Goal: Transaction & Acquisition: Purchase product/service

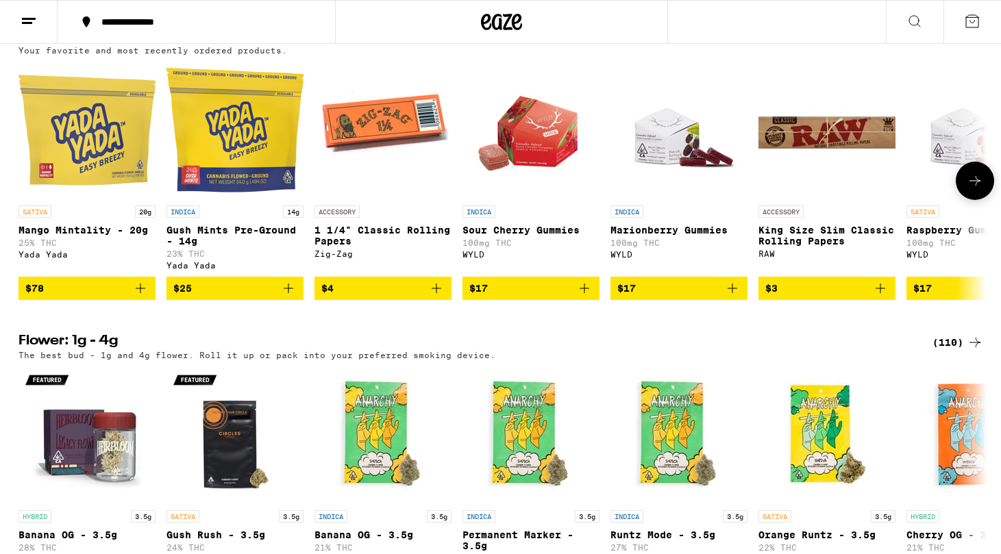
scroll to position [1111, 0]
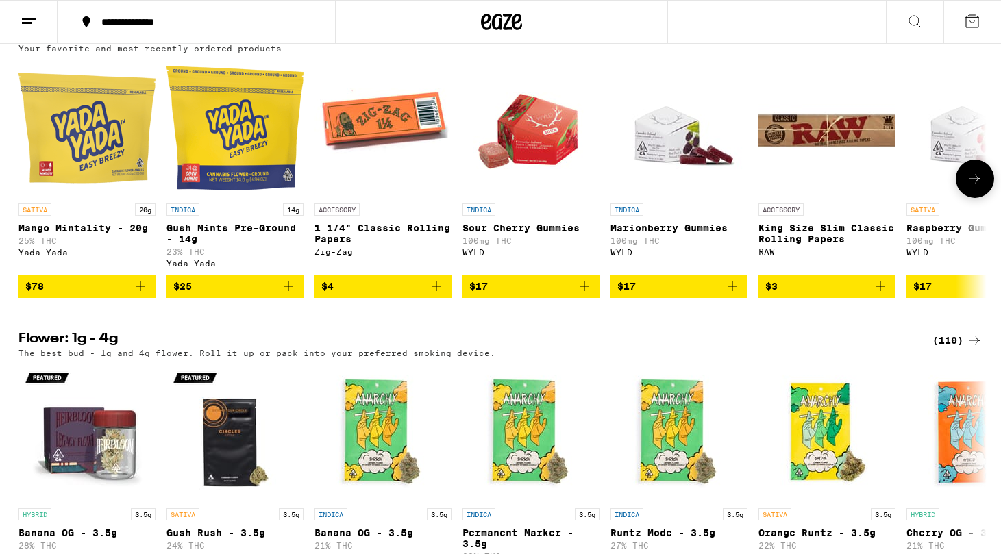
click at [979, 187] on icon at bounding box center [974, 179] width 16 height 16
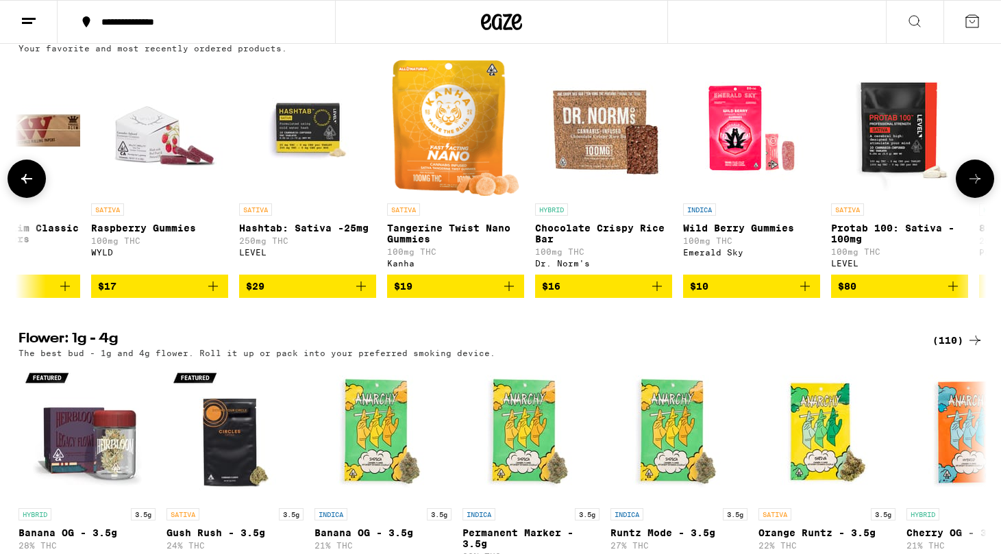
click at [979, 187] on icon at bounding box center [974, 179] width 16 height 16
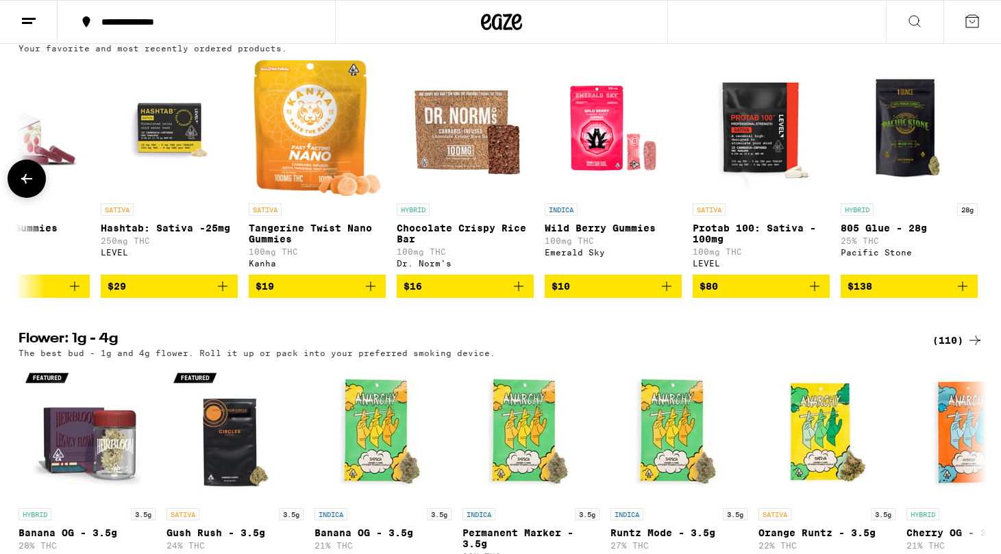
scroll to position [0, 959]
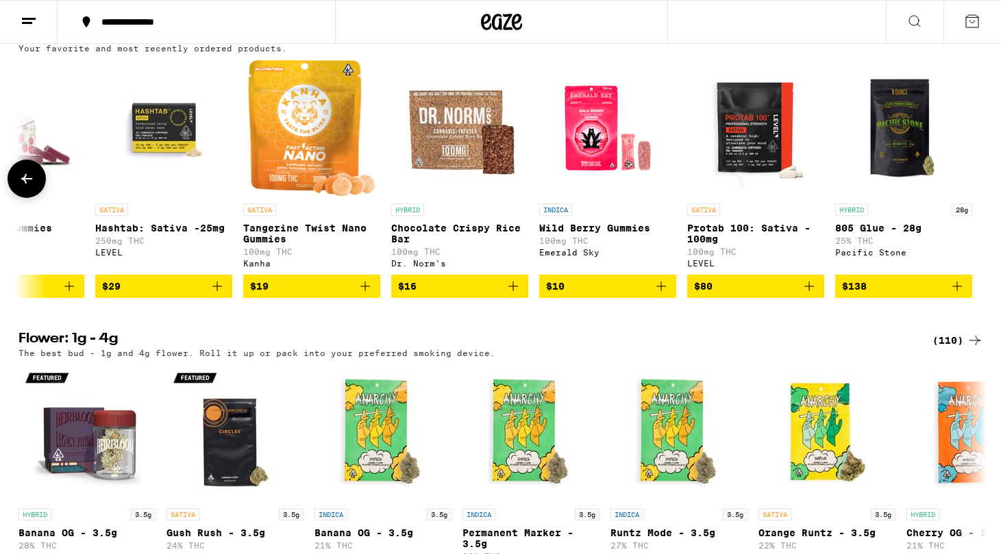
click at [979, 198] on div at bounding box center [974, 179] width 38 height 38
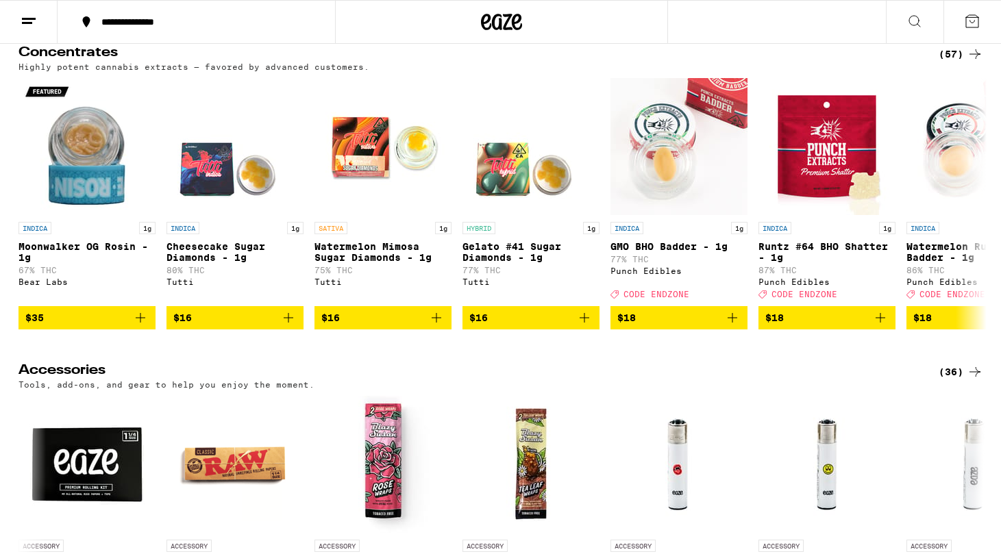
scroll to position [5554, 0]
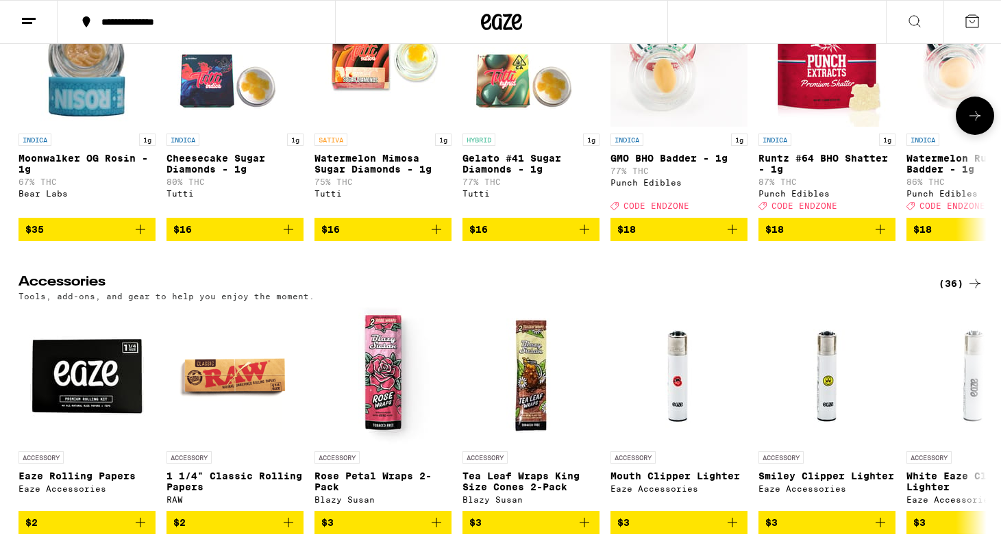
scroll to position [5642, 0]
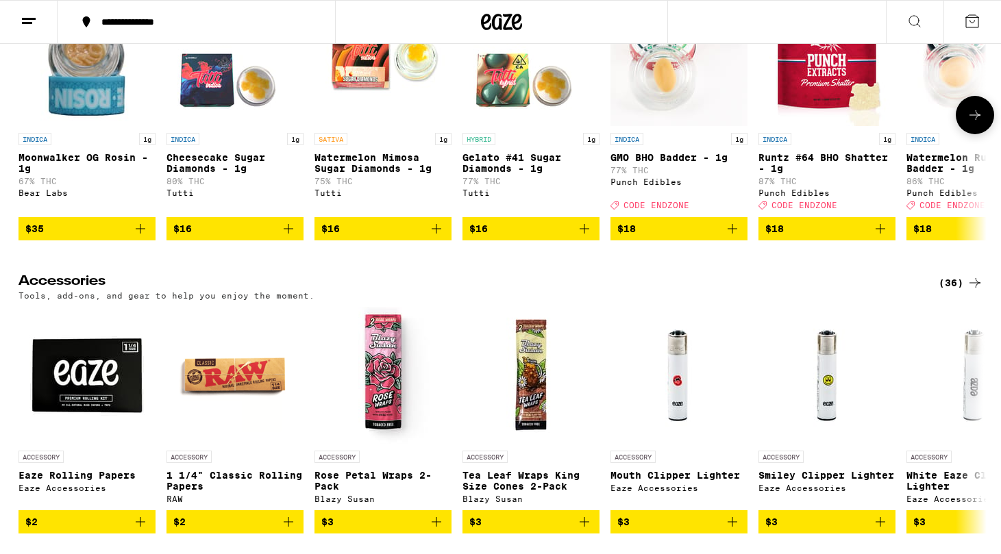
click at [969, 134] on button at bounding box center [974, 115] width 38 height 38
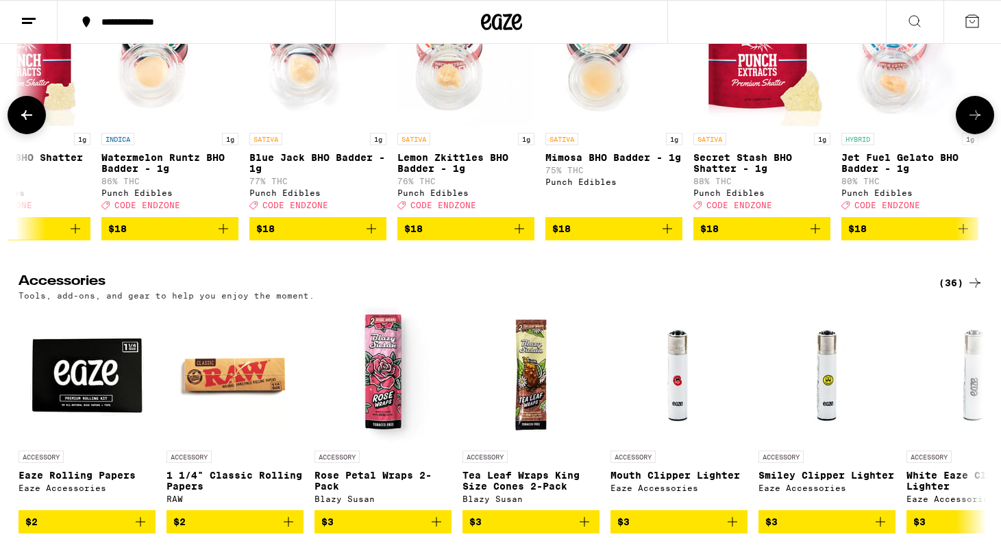
scroll to position [0, 815]
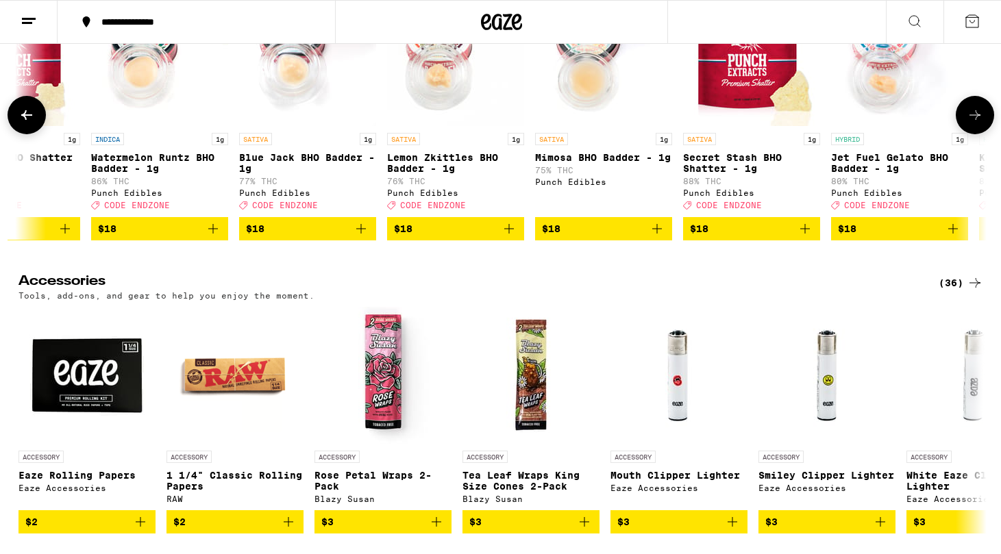
click at [969, 134] on button at bounding box center [974, 115] width 38 height 38
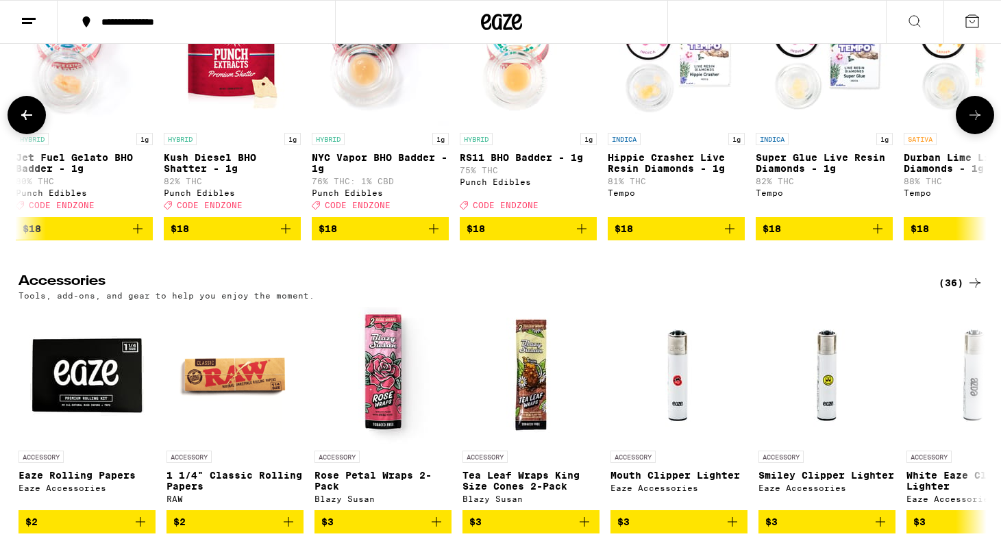
click at [969, 134] on button at bounding box center [974, 115] width 38 height 38
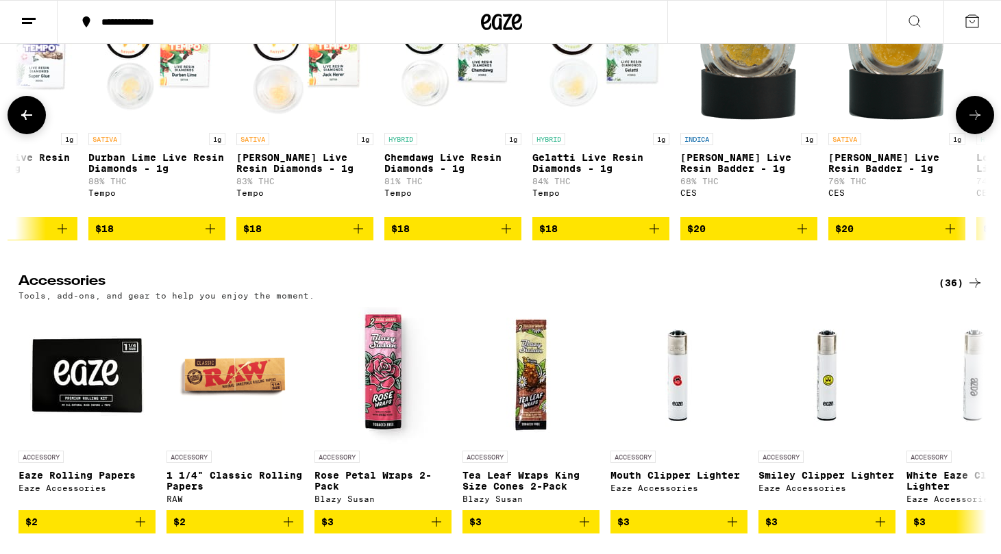
click at [976, 123] on icon at bounding box center [974, 115] width 16 height 16
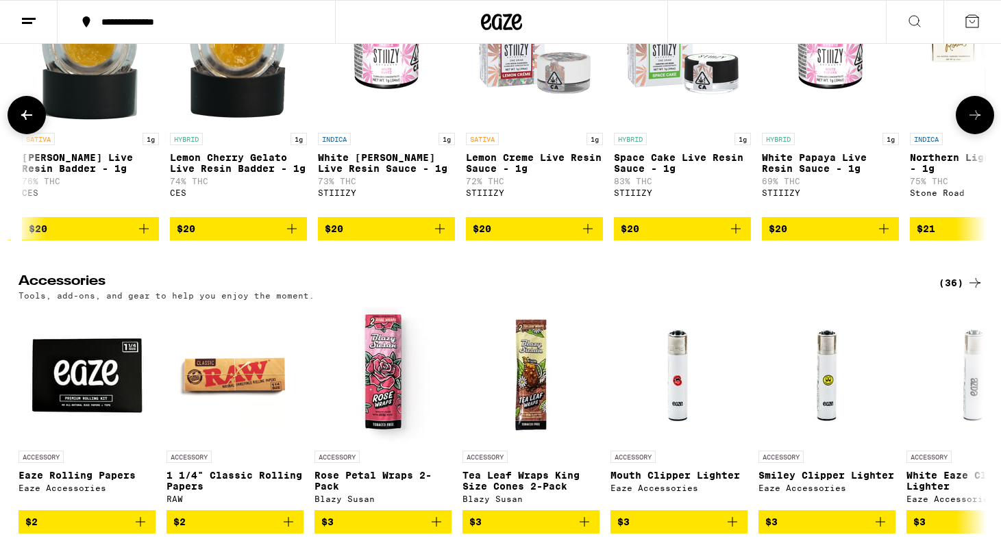
scroll to position [0, 3260]
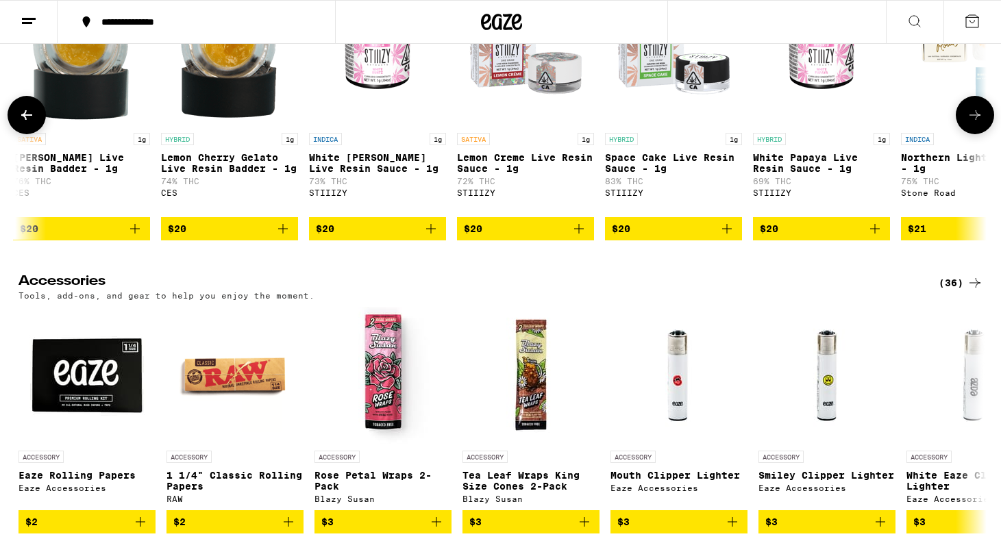
click at [976, 123] on icon at bounding box center [974, 115] width 16 height 16
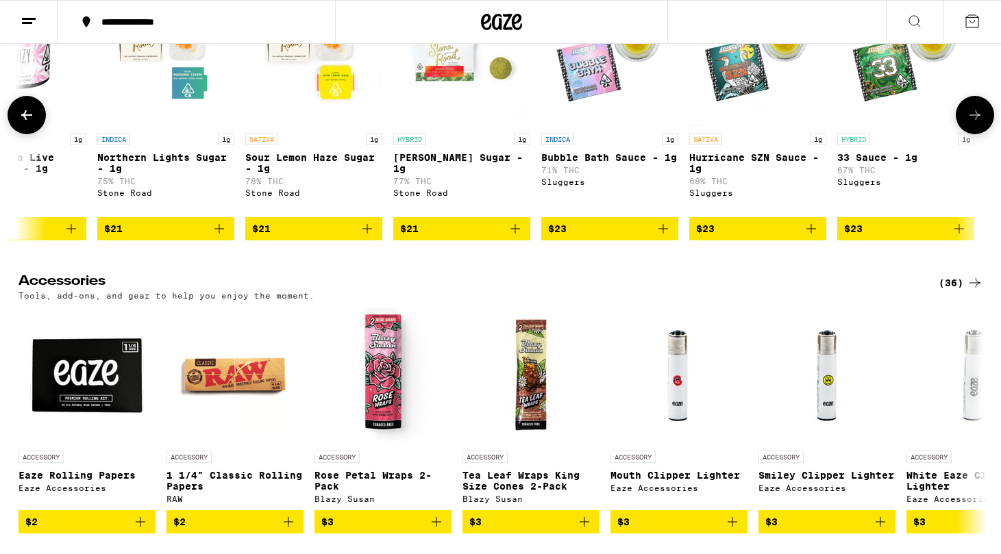
scroll to position [0, 4075]
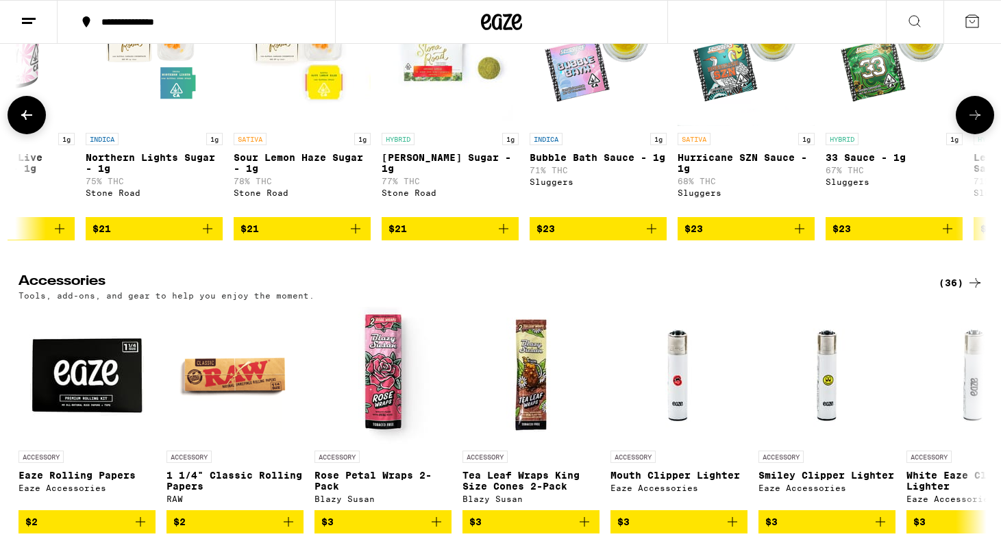
click at [976, 123] on icon at bounding box center [974, 115] width 16 height 16
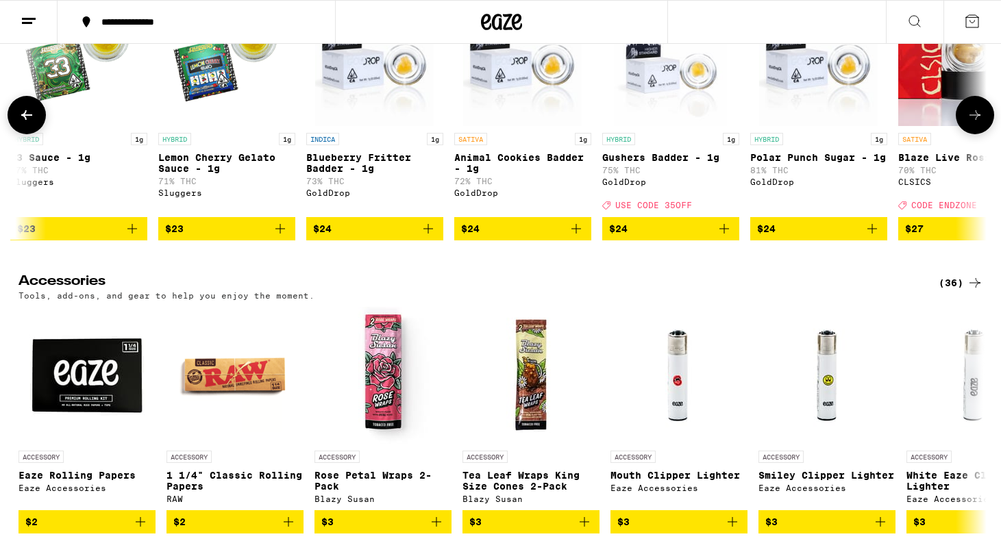
click at [976, 123] on icon at bounding box center [974, 115] width 16 height 16
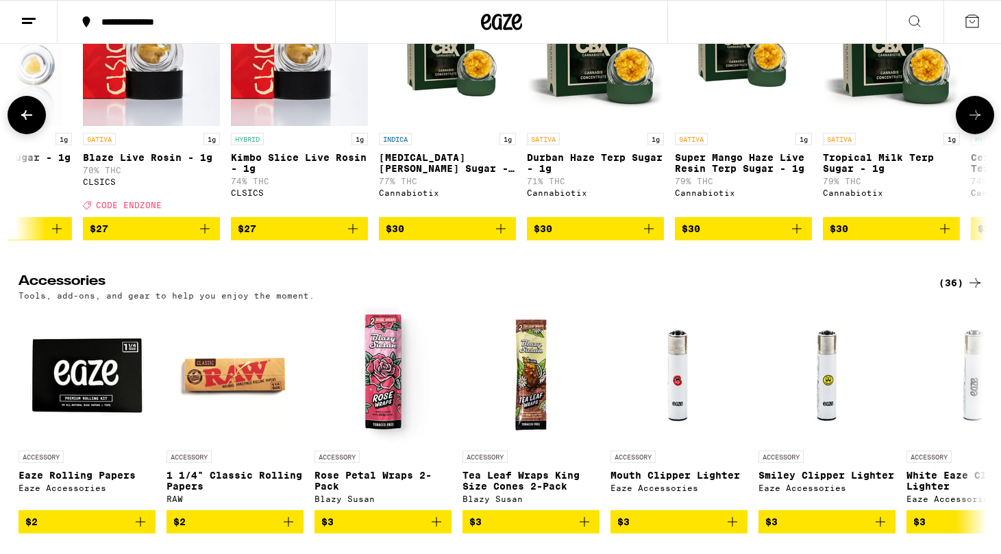
click at [976, 123] on icon at bounding box center [974, 115] width 16 height 16
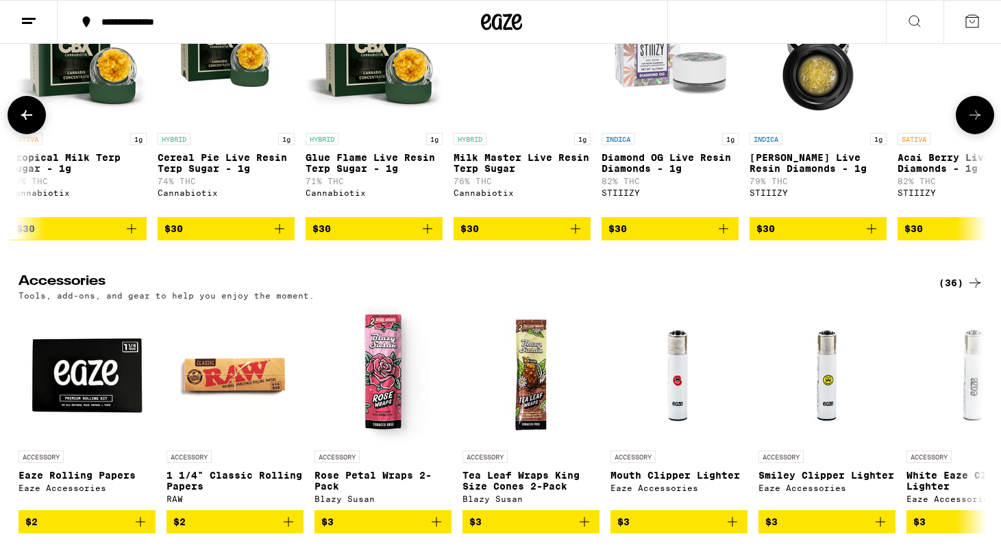
scroll to position [0, 6519]
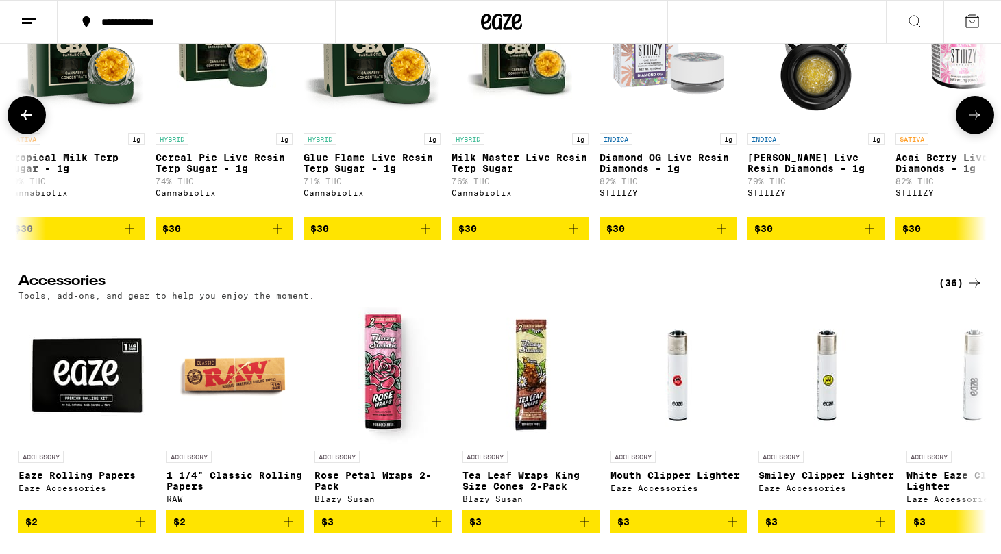
click at [976, 123] on icon at bounding box center [974, 115] width 16 height 16
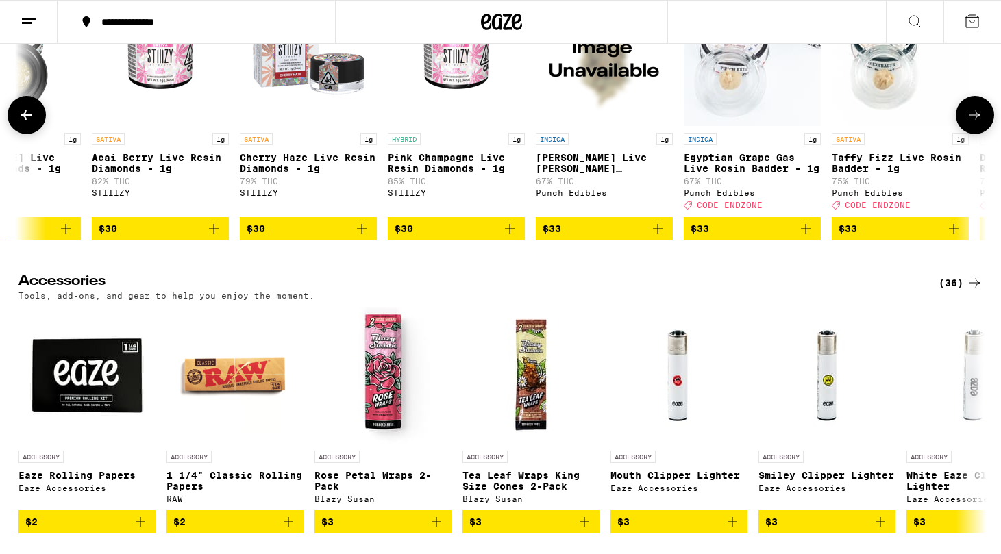
scroll to position [0, 7334]
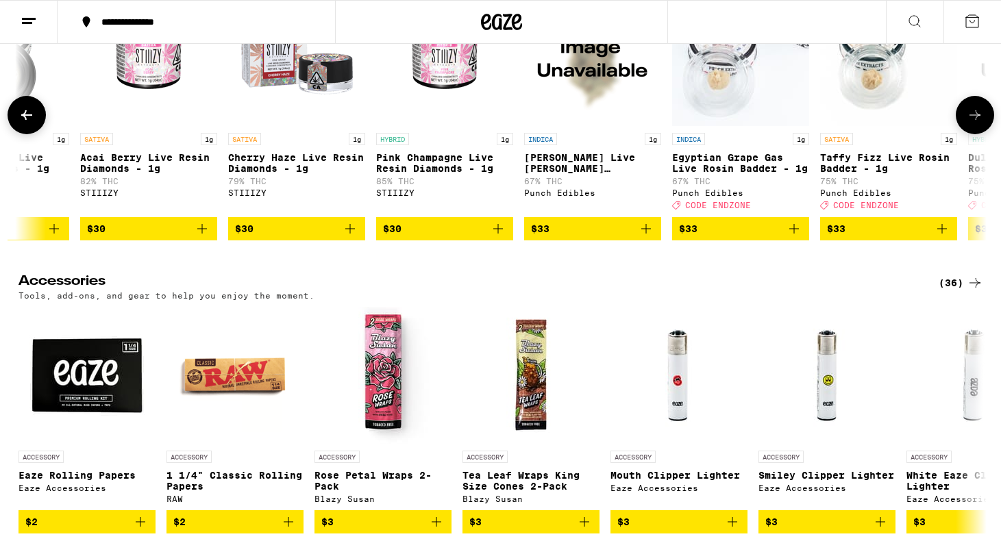
click at [976, 123] on icon at bounding box center [974, 115] width 16 height 16
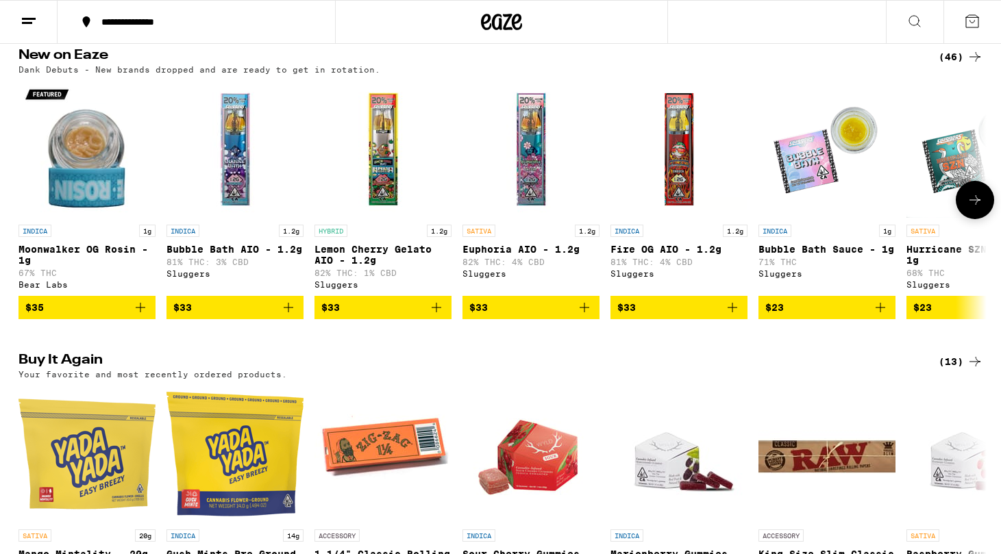
scroll to position [786, 0]
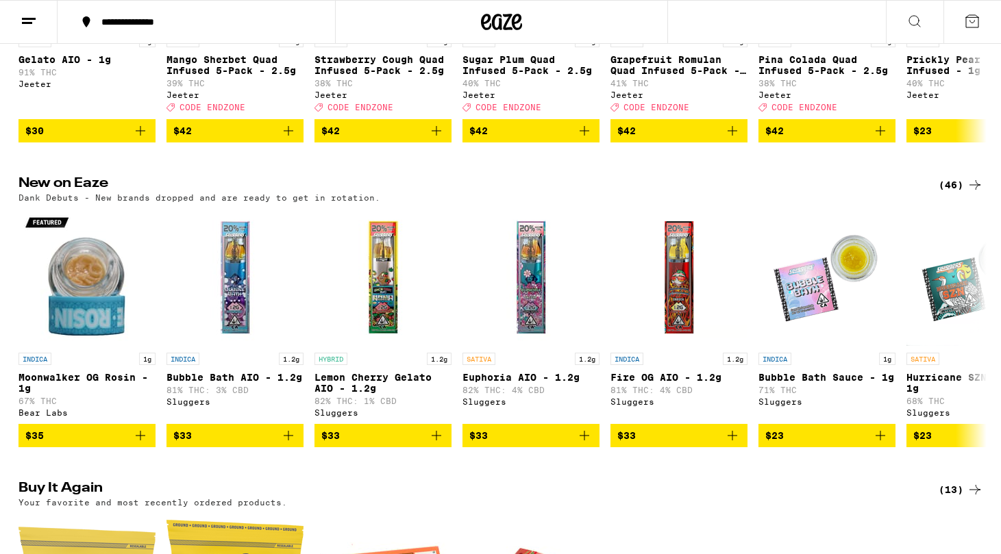
scroll to position [690, 0]
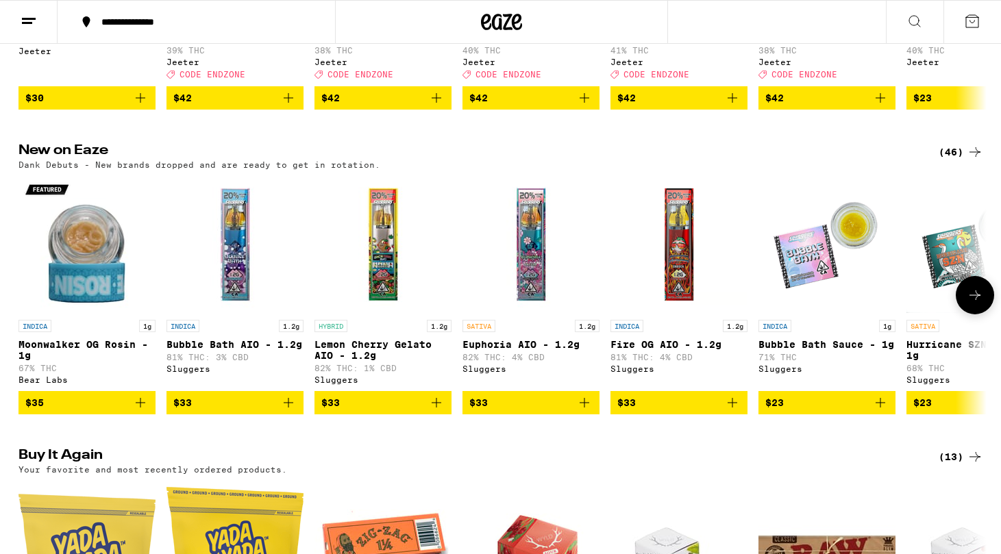
click at [981, 303] on icon at bounding box center [974, 295] width 16 height 16
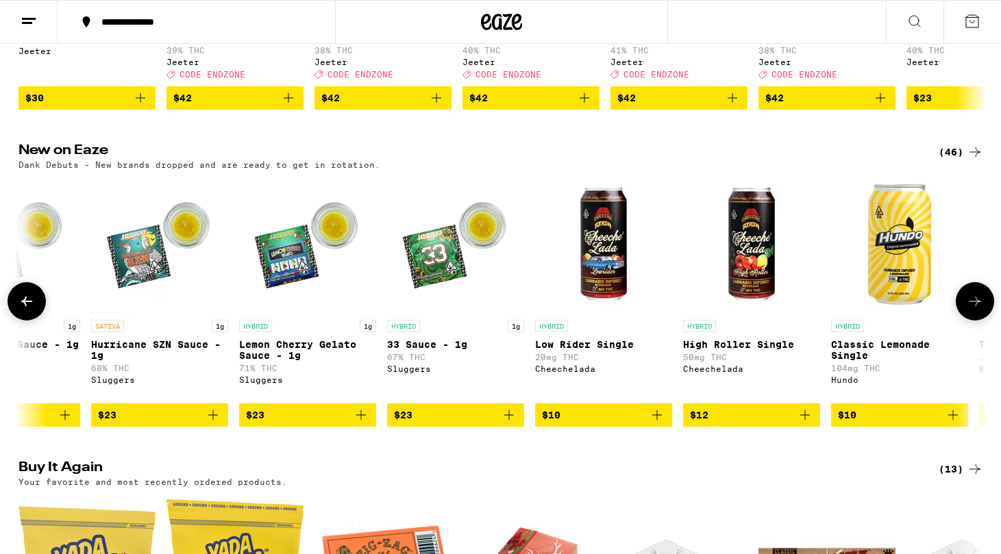
scroll to position [0, 0]
click at [981, 315] on button at bounding box center [974, 301] width 38 height 38
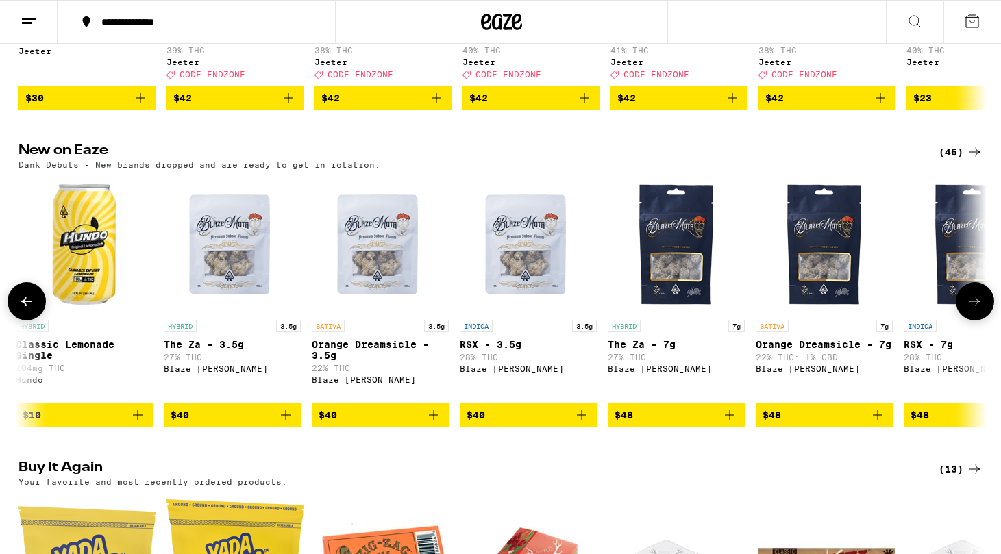
click at [981, 315] on button at bounding box center [974, 301] width 38 height 38
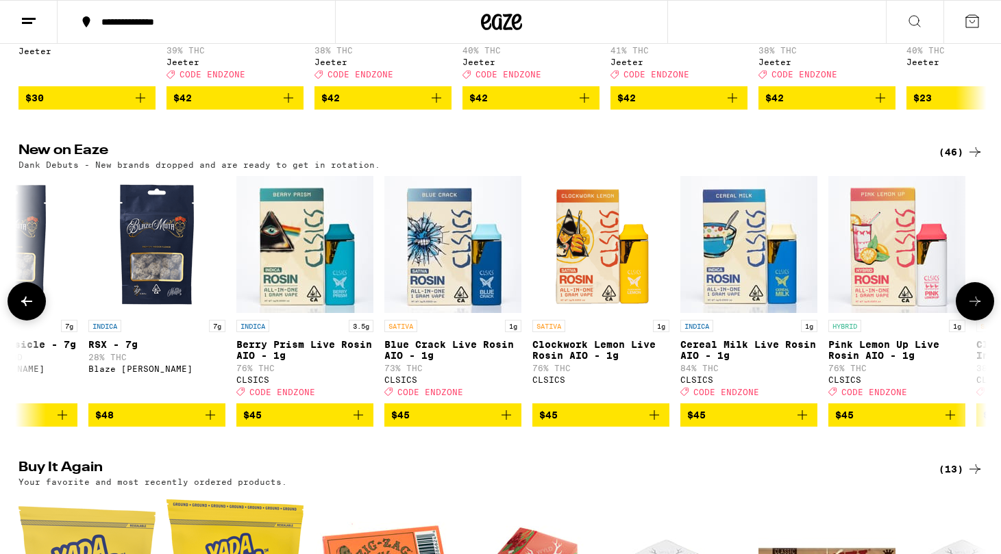
click at [981, 315] on button at bounding box center [974, 301] width 38 height 38
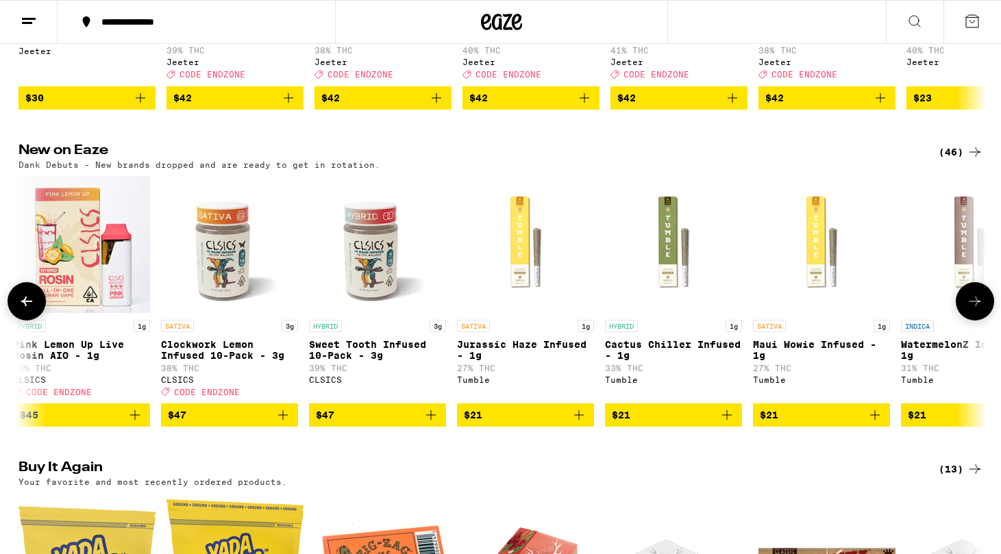
click at [981, 315] on button at bounding box center [974, 301] width 38 height 38
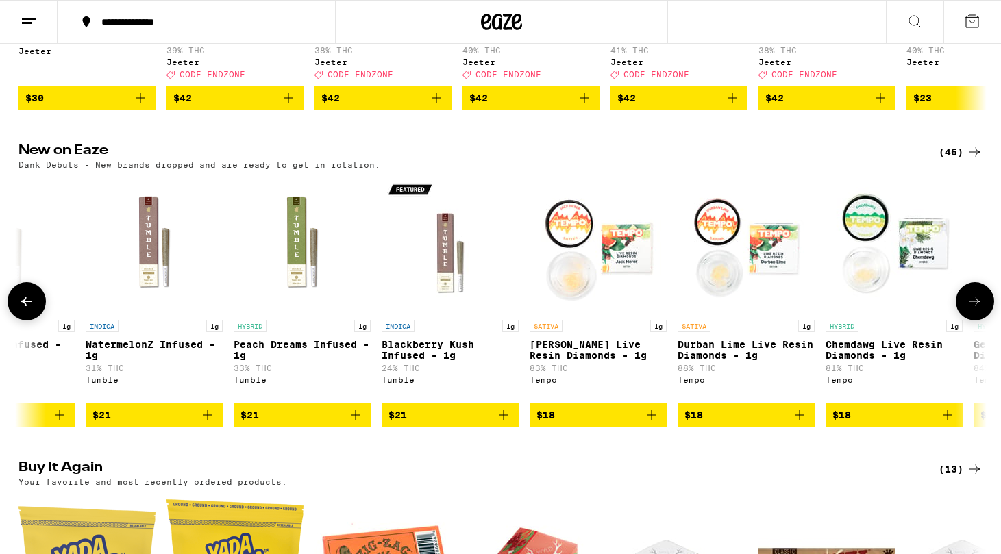
click at [981, 315] on button at bounding box center [974, 301] width 38 height 38
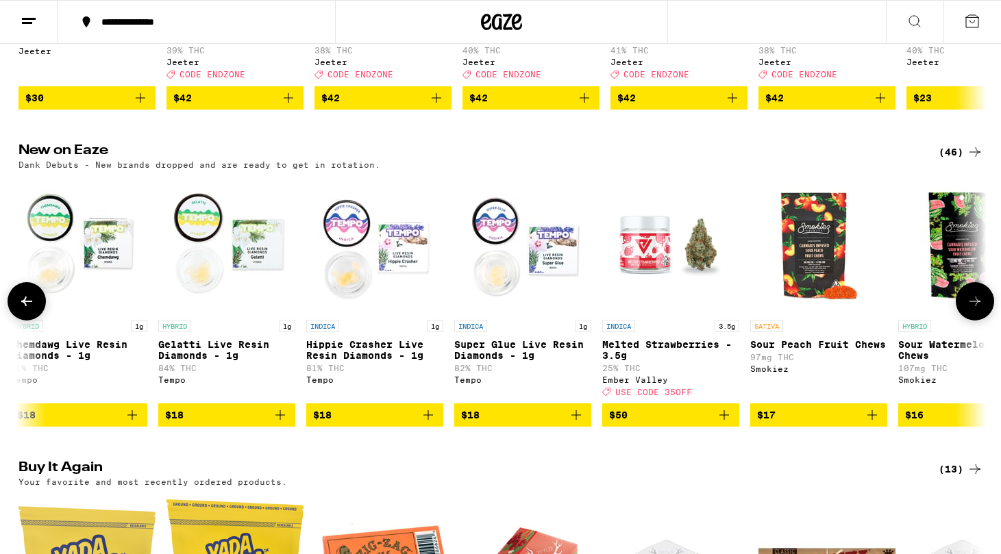
click at [981, 315] on button at bounding box center [974, 301] width 38 height 38
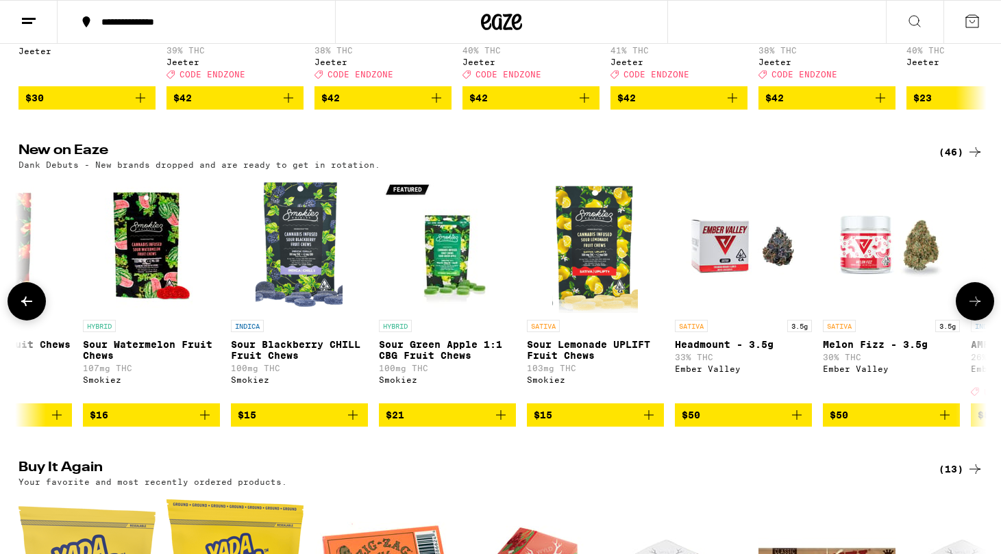
click at [981, 315] on button at bounding box center [974, 301] width 38 height 38
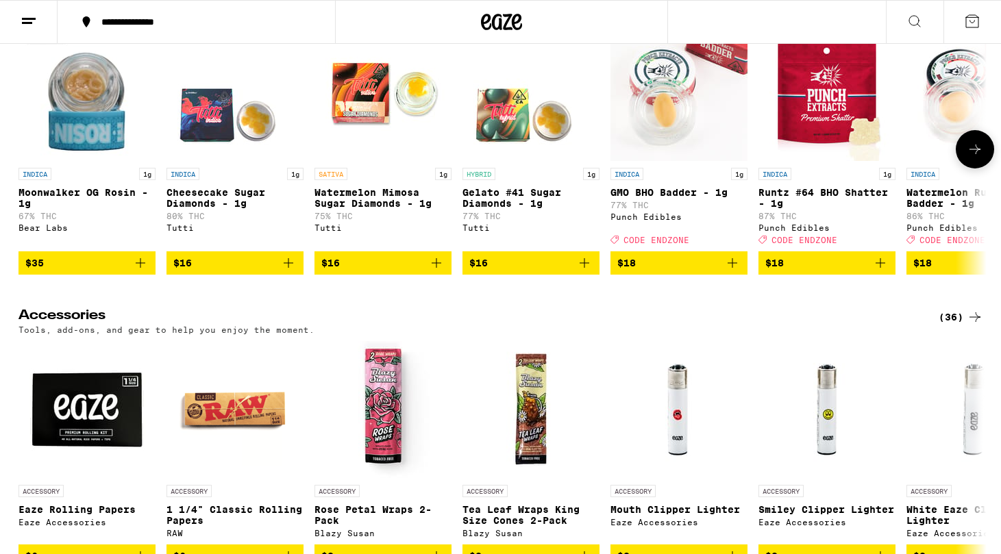
scroll to position [5644, 0]
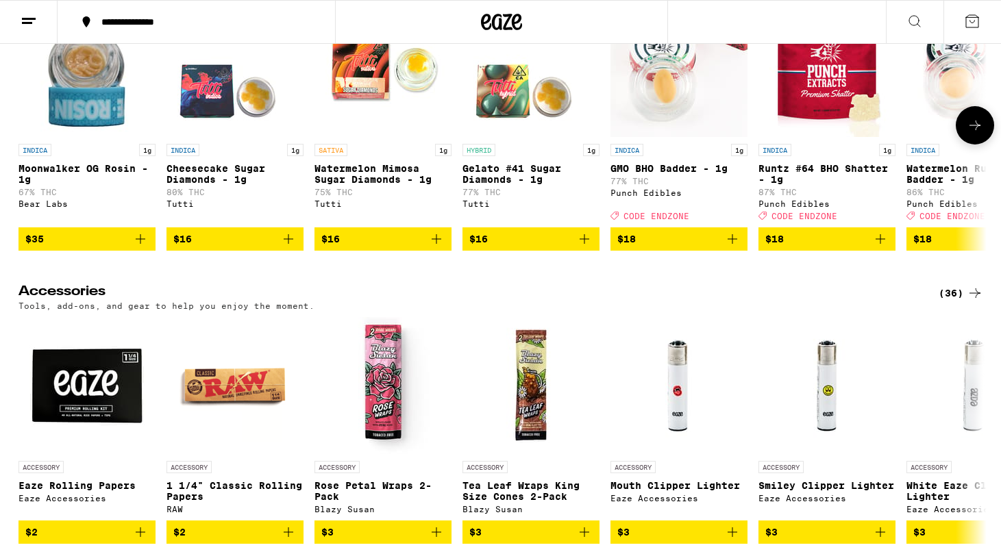
click at [983, 144] on button at bounding box center [974, 125] width 38 height 38
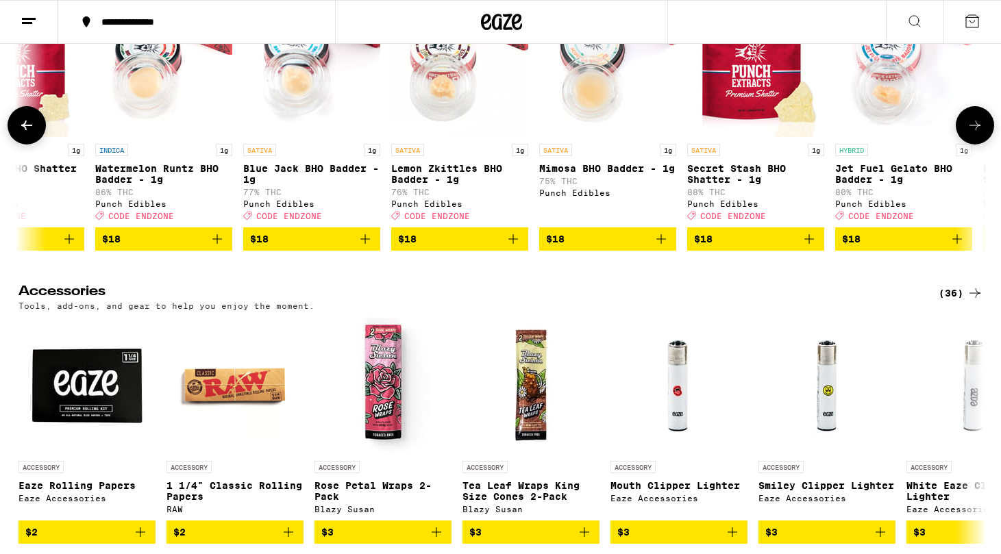
scroll to position [0, 815]
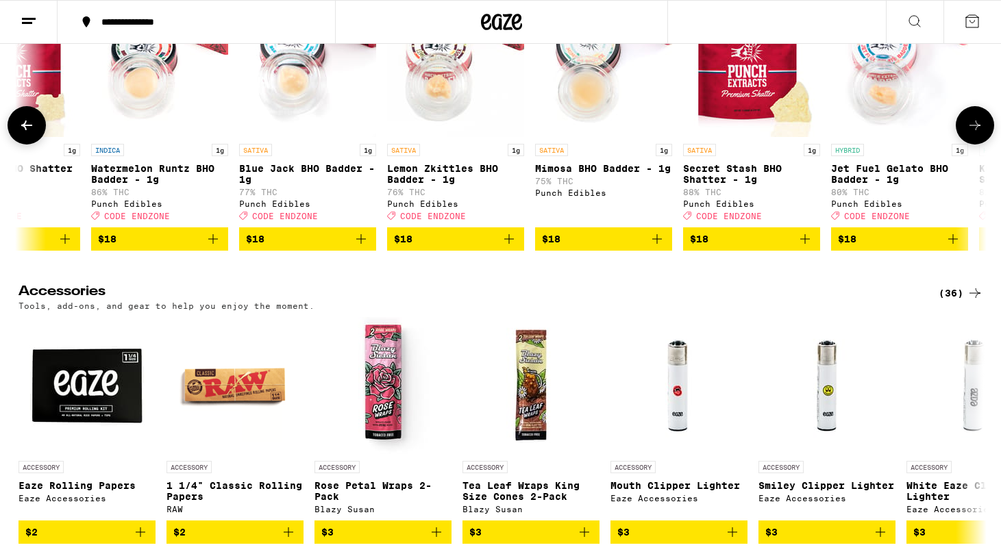
click at [983, 144] on button at bounding box center [974, 125] width 38 height 38
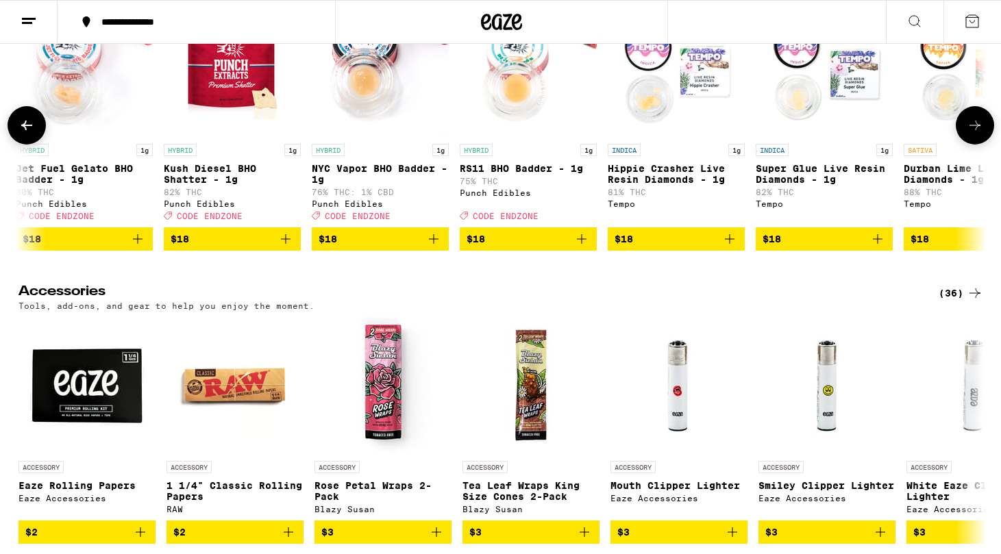
click at [983, 144] on button at bounding box center [974, 125] width 38 height 38
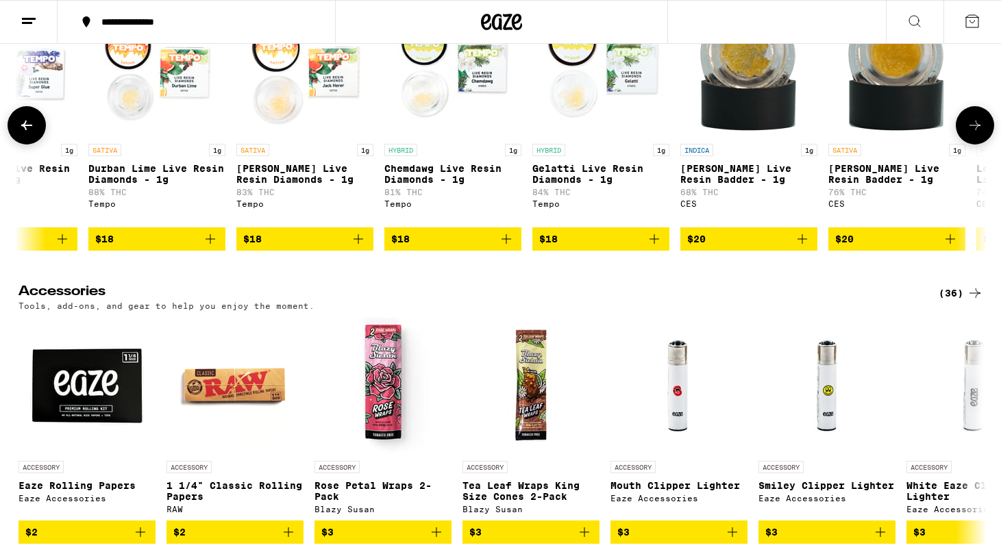
click at [983, 144] on button at bounding box center [974, 125] width 38 height 38
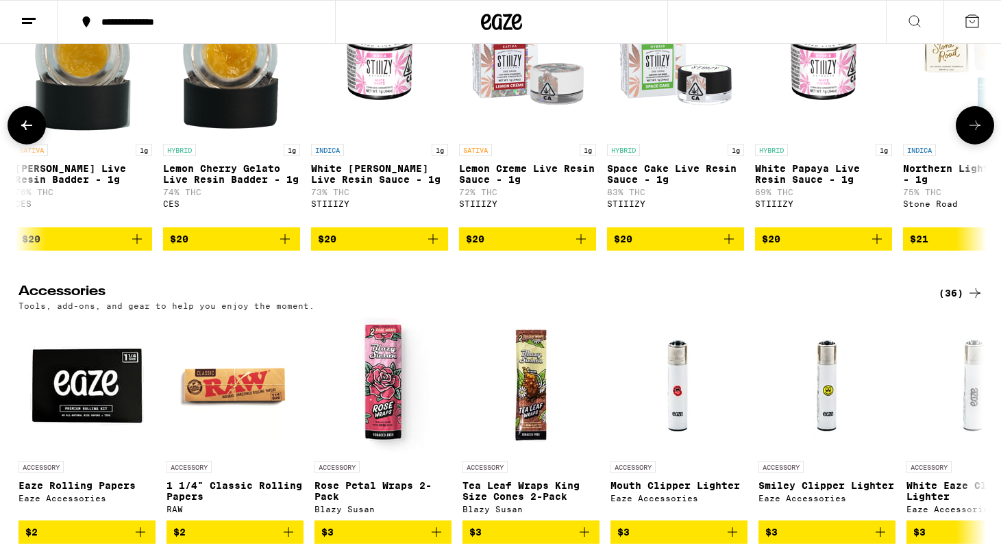
scroll to position [0, 3260]
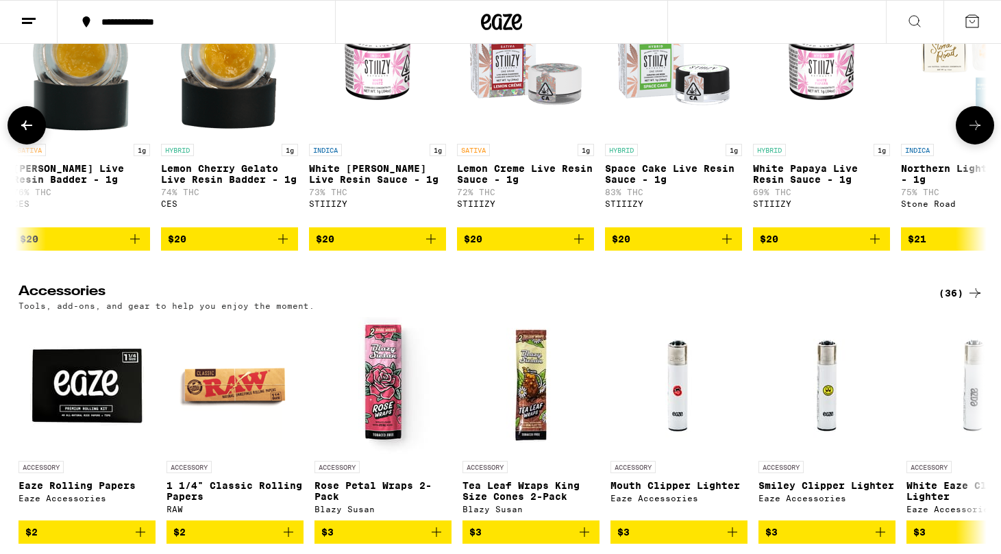
click at [983, 144] on button at bounding box center [974, 125] width 38 height 38
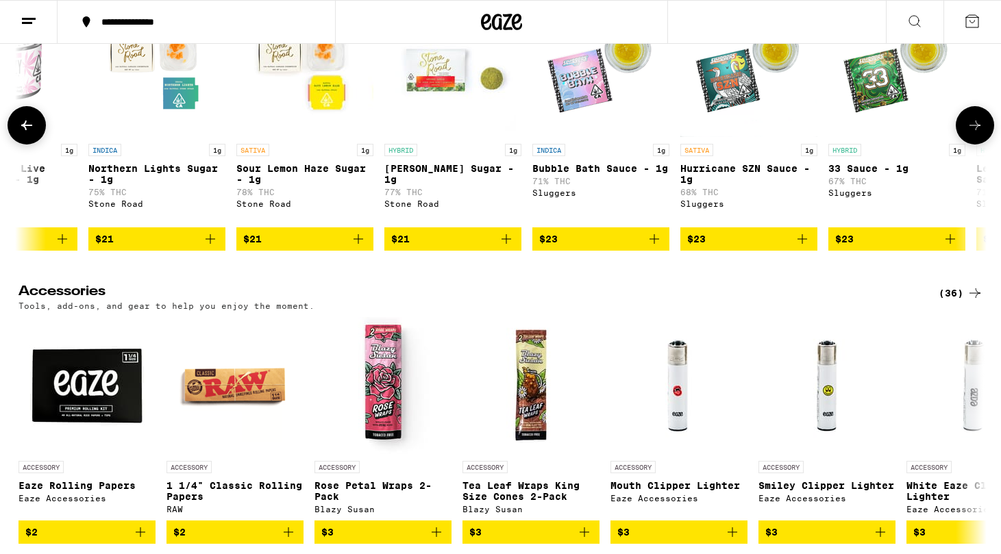
scroll to position [0, 4075]
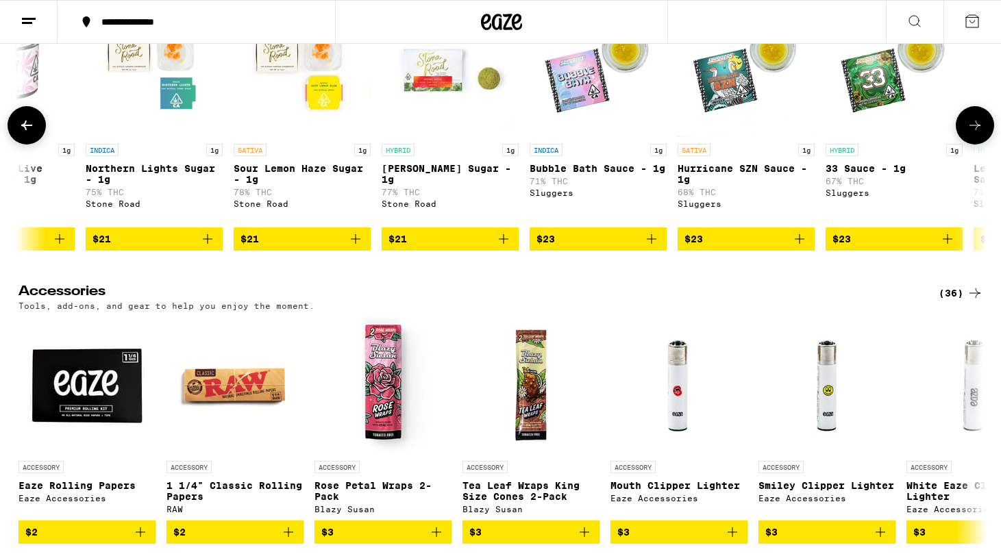
click at [446, 137] on img "Open page for Oreo Biscotti Sugar - 1g from Stone Road" at bounding box center [449, 68] width 137 height 137
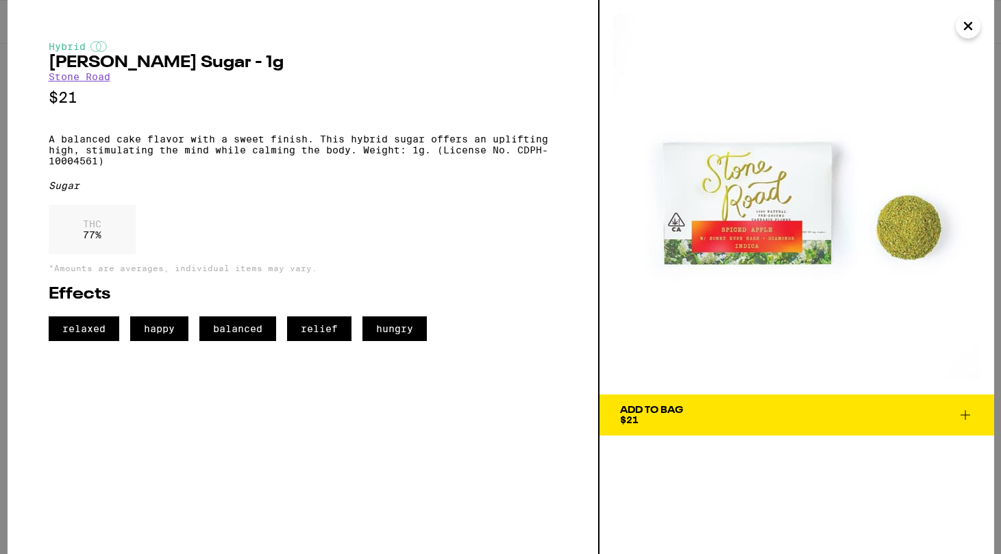
click at [679, 408] on div "Add To Bag" at bounding box center [651, 410] width 63 height 10
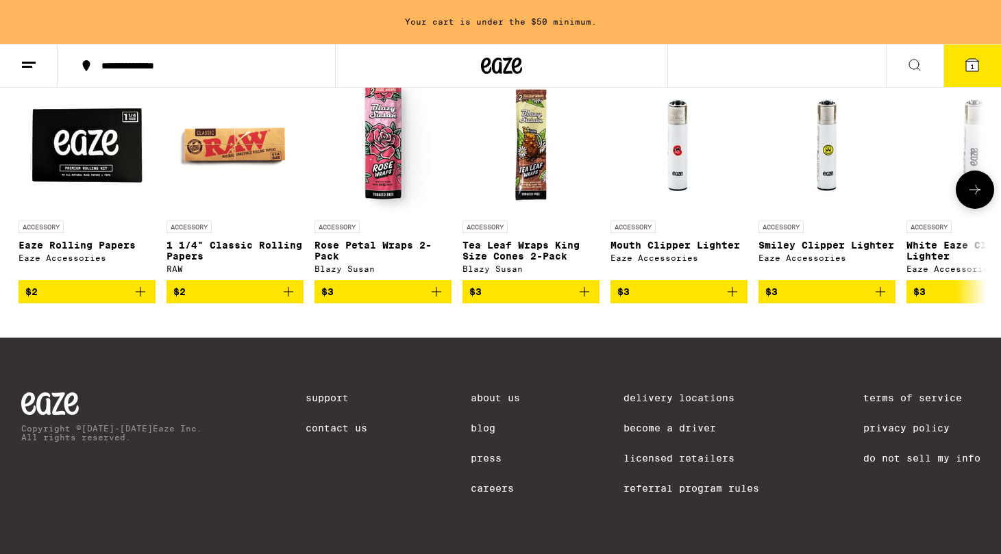
scroll to position [6009, 0]
click at [136, 300] on icon "Add to bag" at bounding box center [140, 292] width 16 height 16
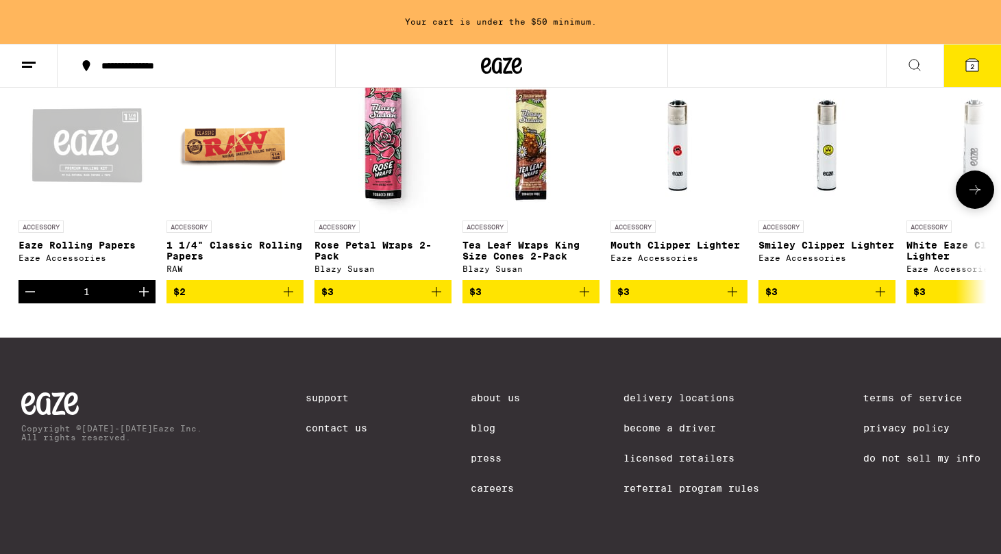
click at [145, 300] on icon "Increment" at bounding box center [144, 292] width 16 height 16
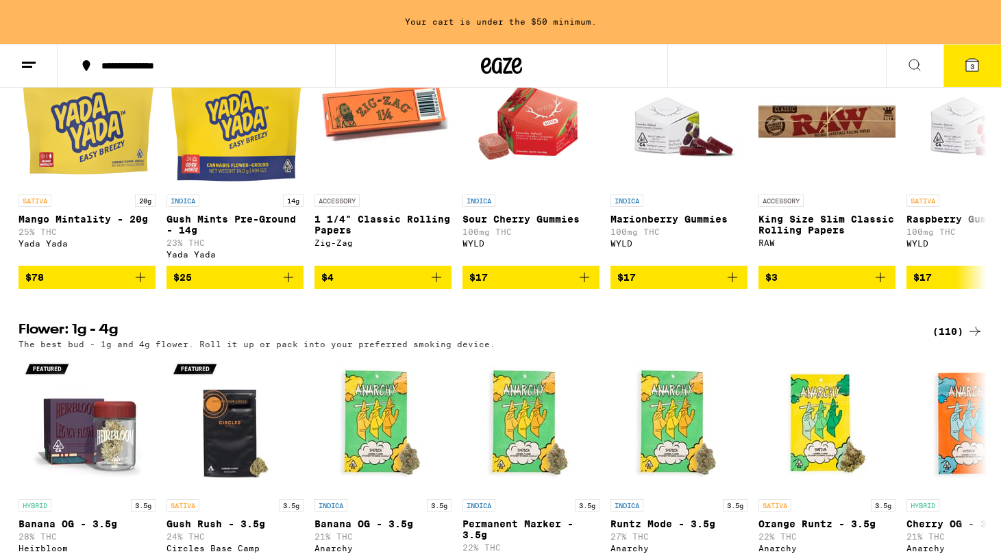
scroll to position [1177, 0]
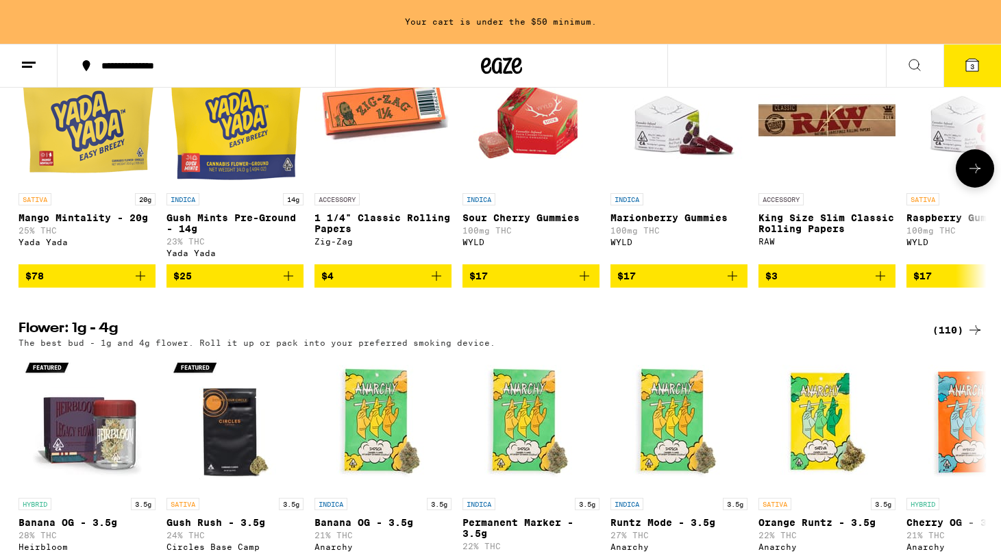
click at [138, 284] on icon "Add to bag" at bounding box center [140, 276] width 16 height 16
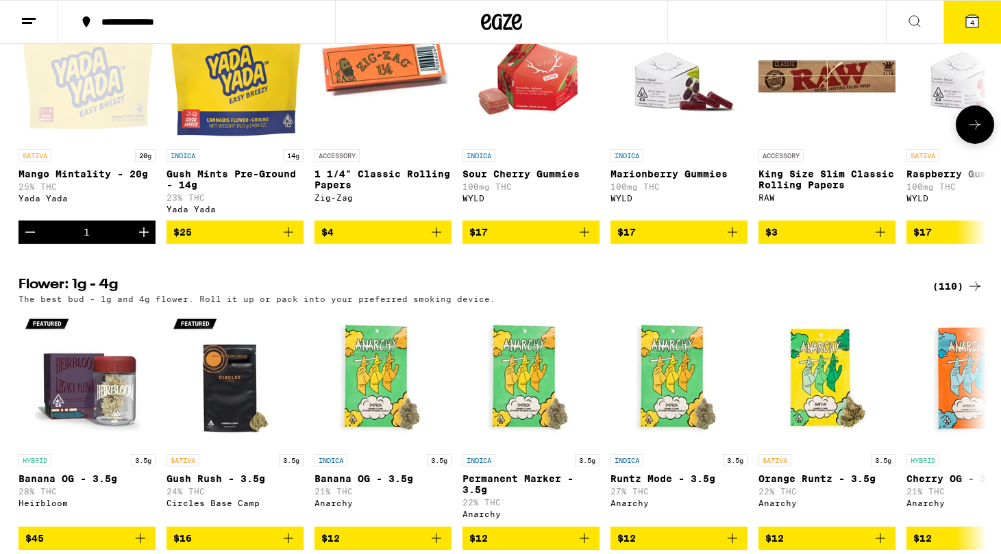
scroll to position [1133, 0]
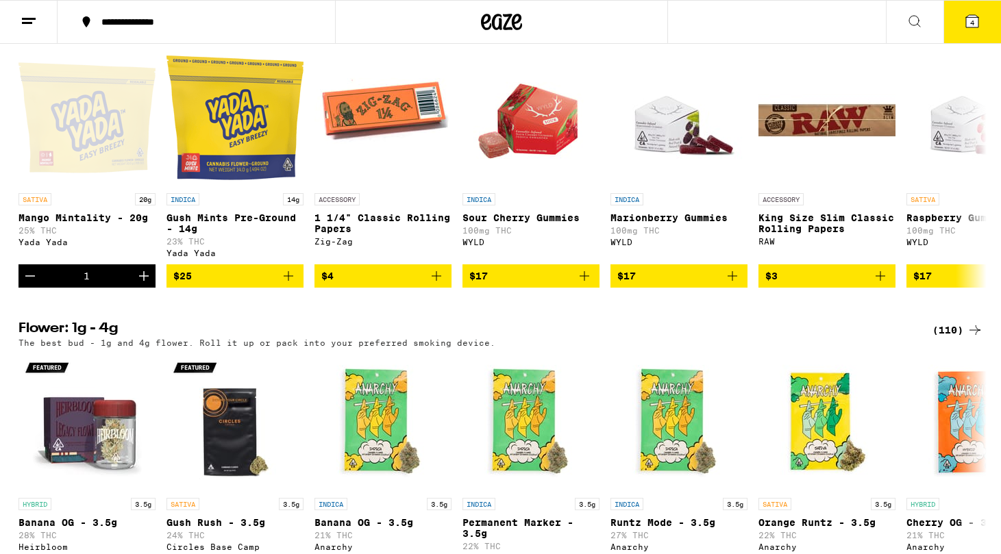
click at [965, 42] on button "4" at bounding box center [972, 22] width 58 height 42
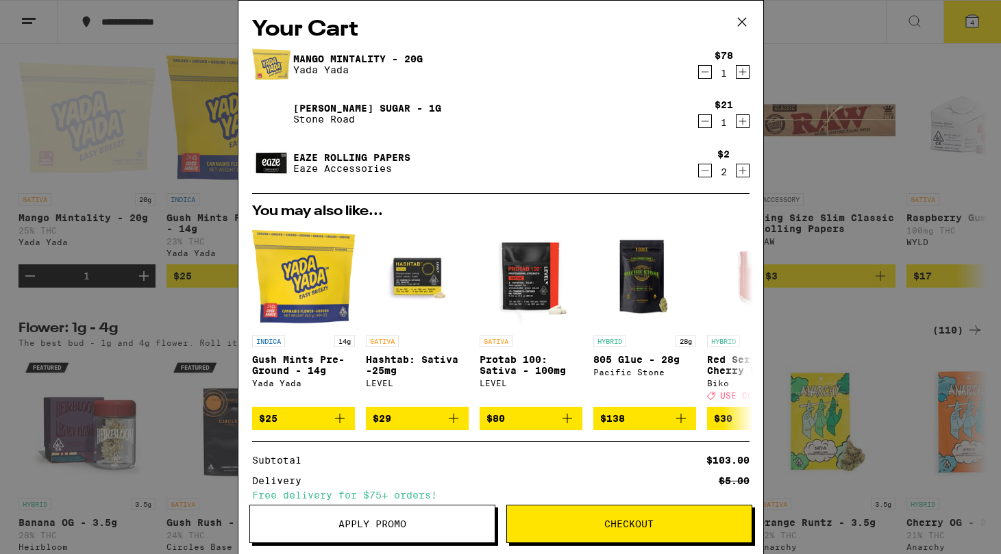
click at [746, 118] on icon "Increment" at bounding box center [742, 121] width 12 height 16
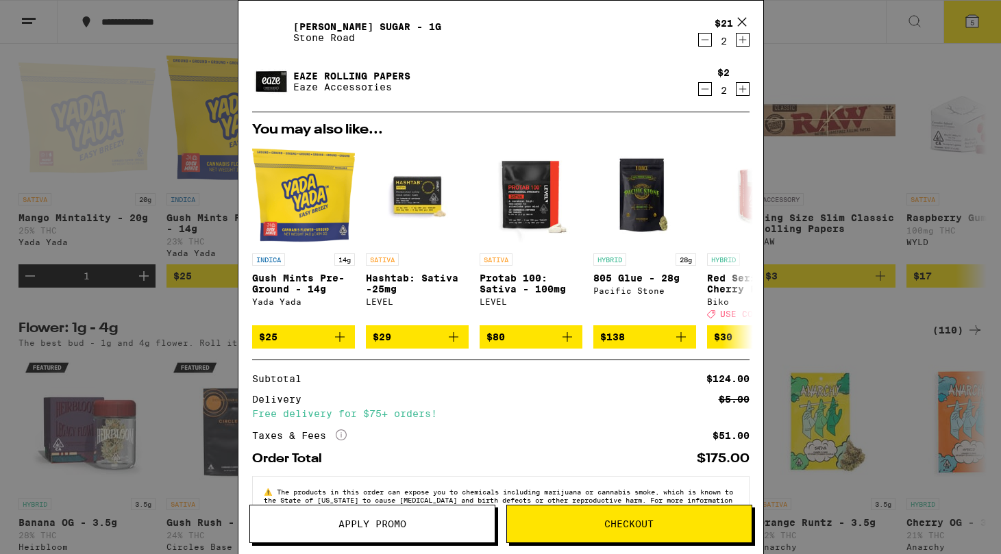
scroll to position [127, 0]
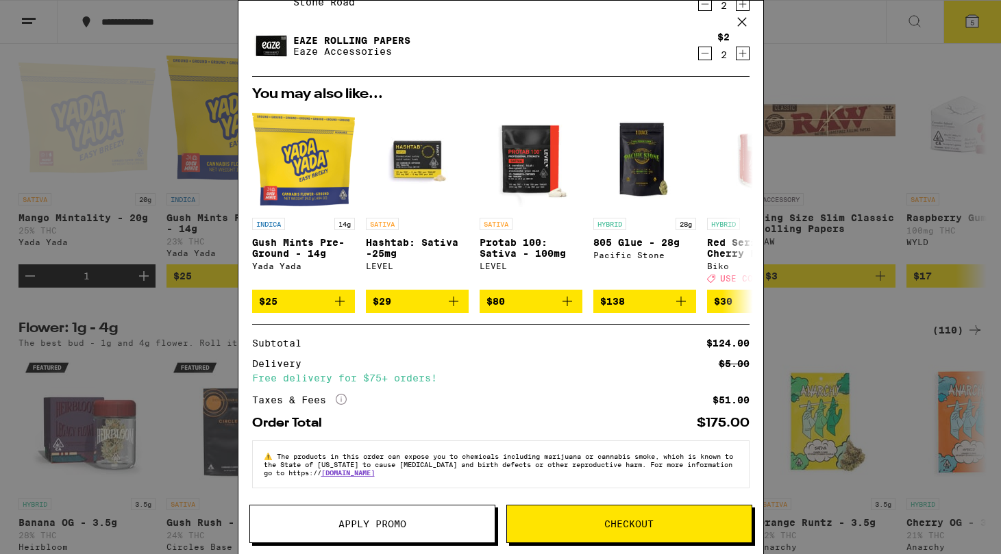
click at [639, 519] on span "Checkout" at bounding box center [628, 524] width 49 height 10
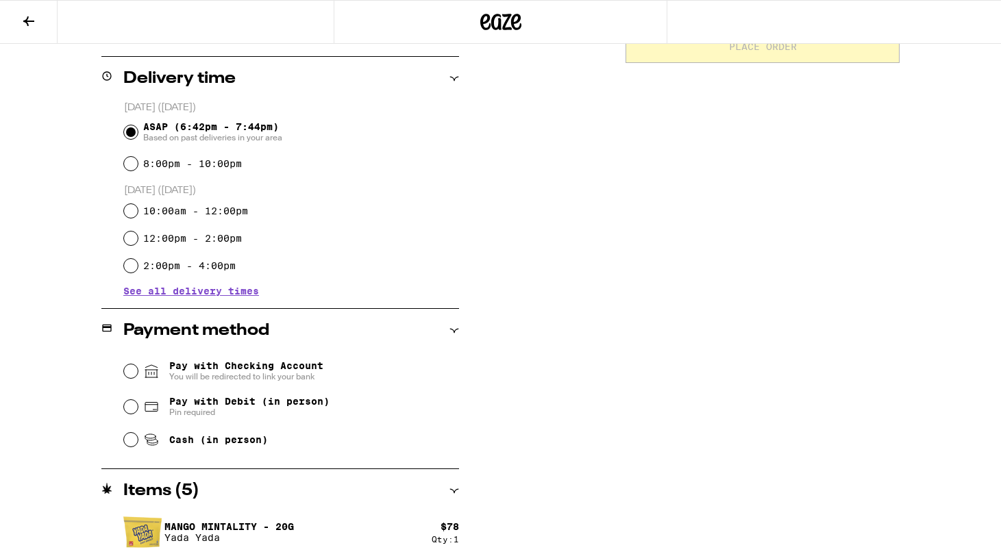
scroll to position [365, 0]
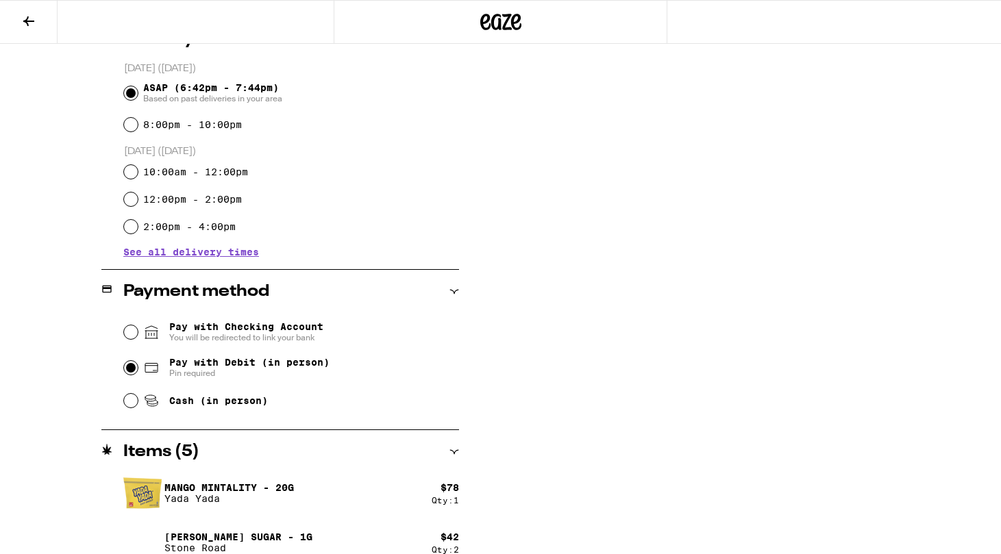
click at [133, 370] on input "Pay with Debit (in person) Pin required" at bounding box center [131, 368] width 14 height 14
radio input "true"
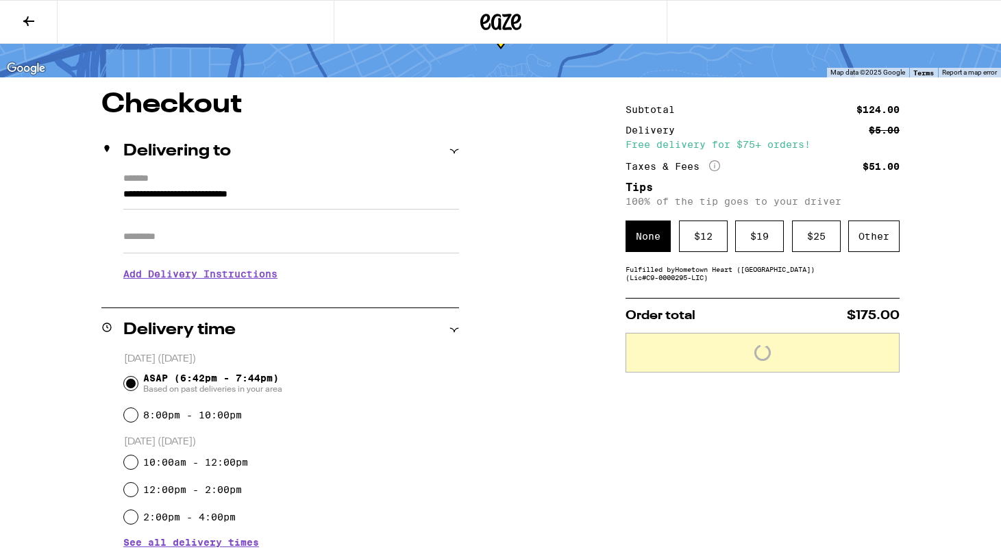
scroll to position [77, 0]
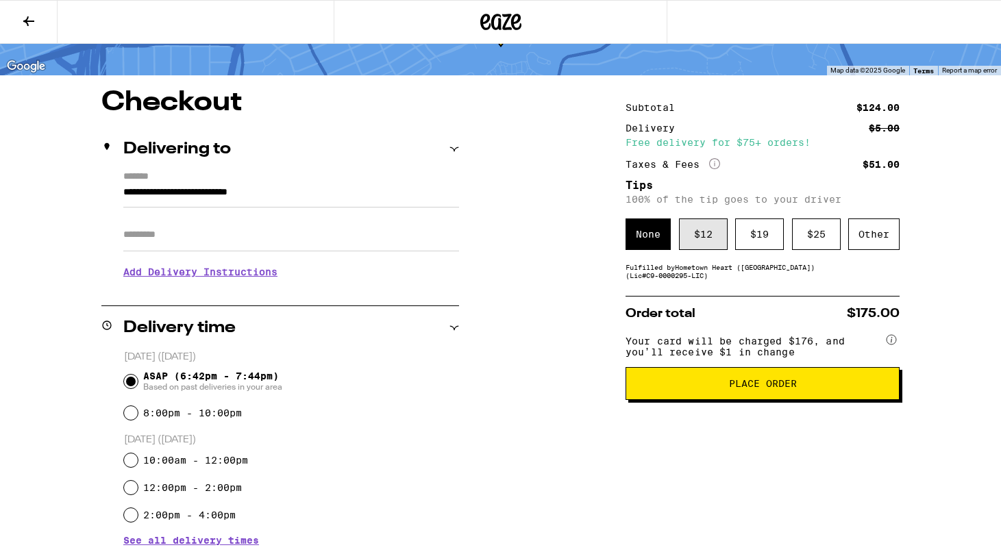
click at [703, 240] on div "$ 12" at bounding box center [703, 234] width 49 height 32
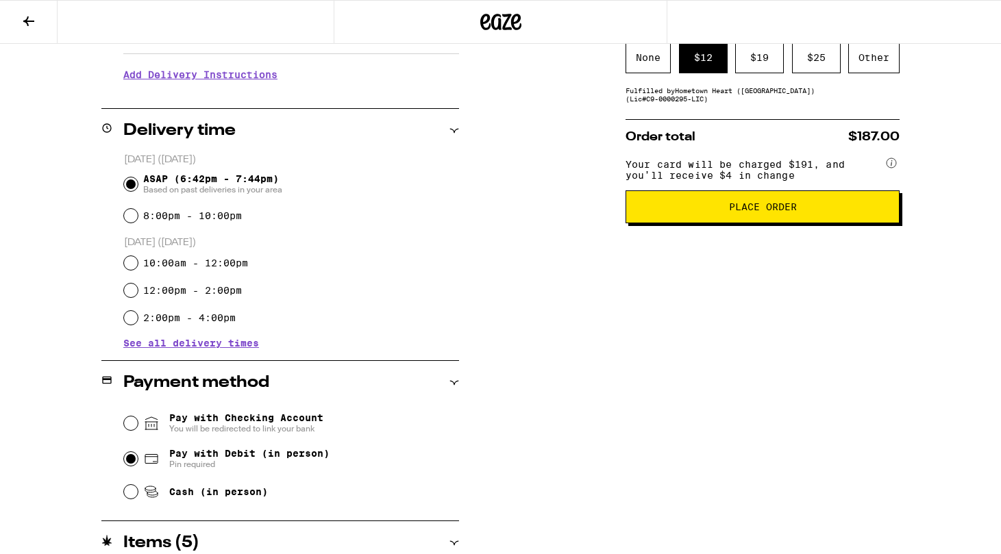
scroll to position [277, 0]
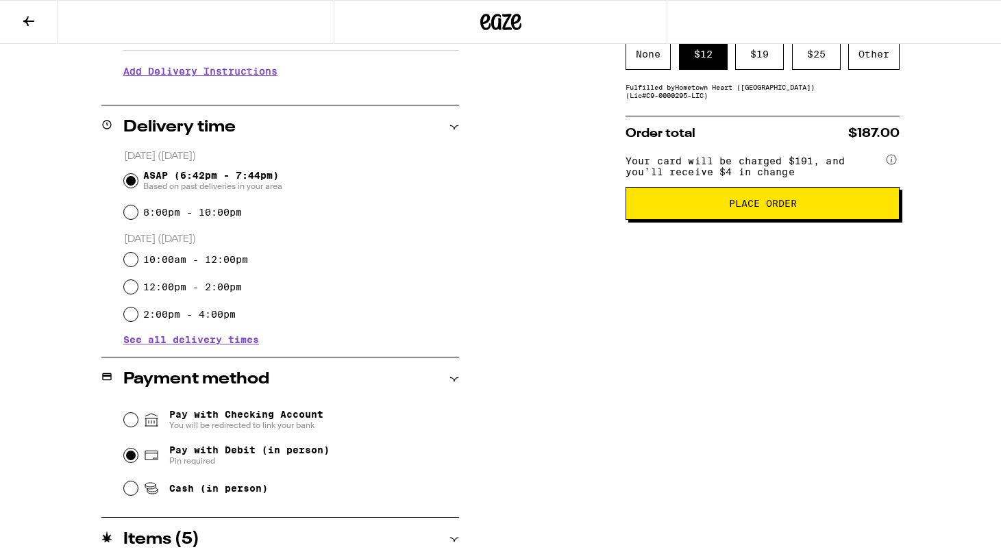
click at [692, 208] on span "Place Order" at bounding box center [762, 204] width 251 height 10
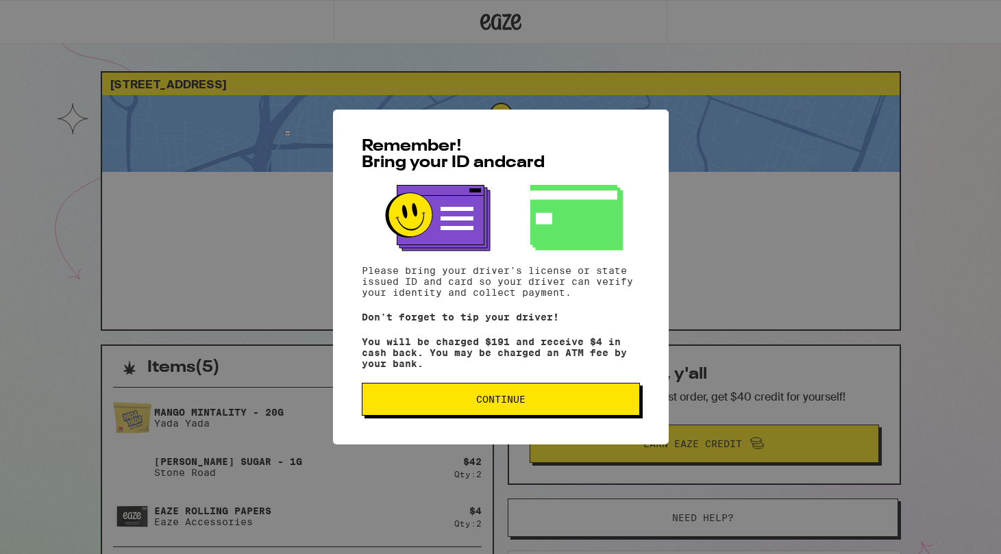
click at [631, 399] on button "Continue" at bounding box center [501, 399] width 278 height 33
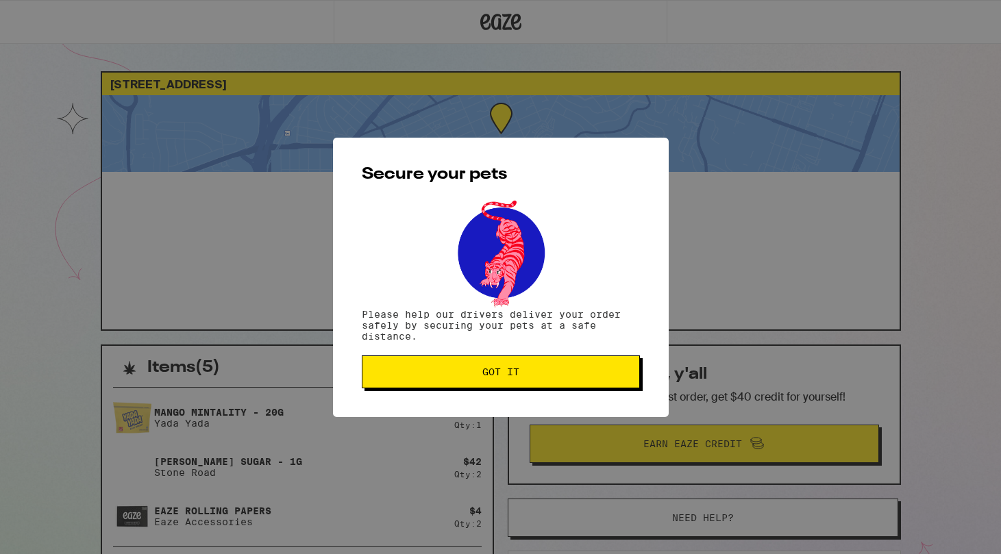
click at [514, 365] on button "Got it" at bounding box center [501, 371] width 278 height 33
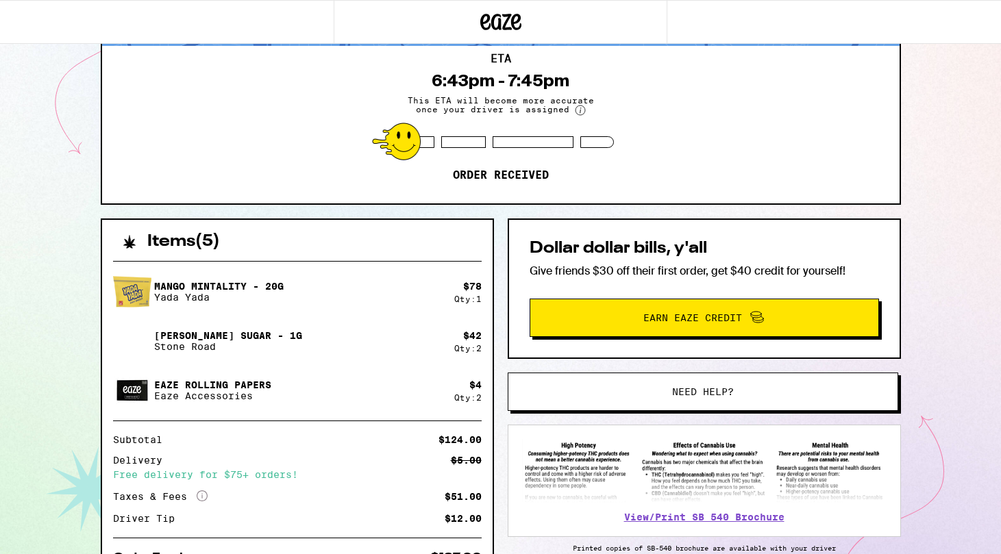
scroll to position [127, 0]
